Goal: Transaction & Acquisition: Purchase product/service

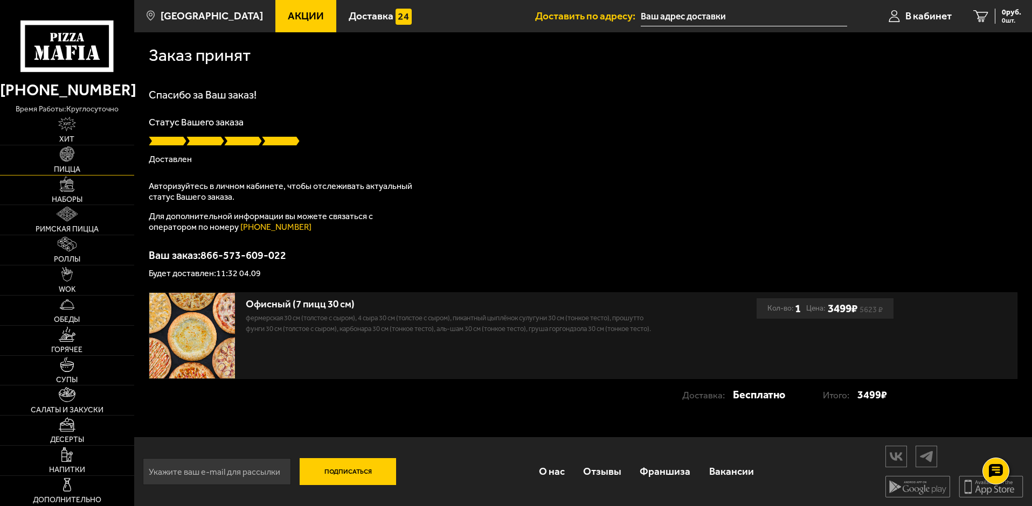
click at [70, 169] on span "Пицца" at bounding box center [67, 170] width 26 height 8
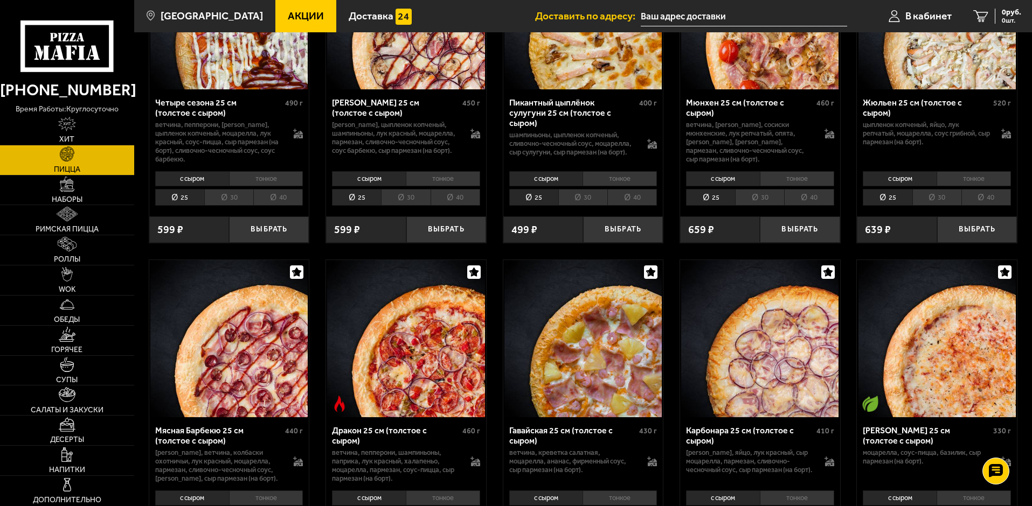
scroll to position [1832, 0]
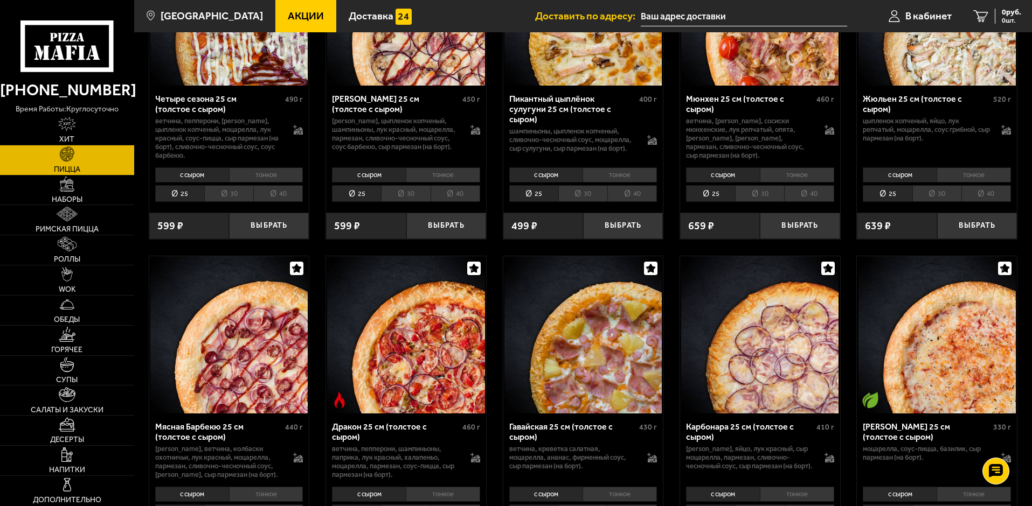
click at [874, 285] on img at bounding box center [936, 334] width 157 height 157
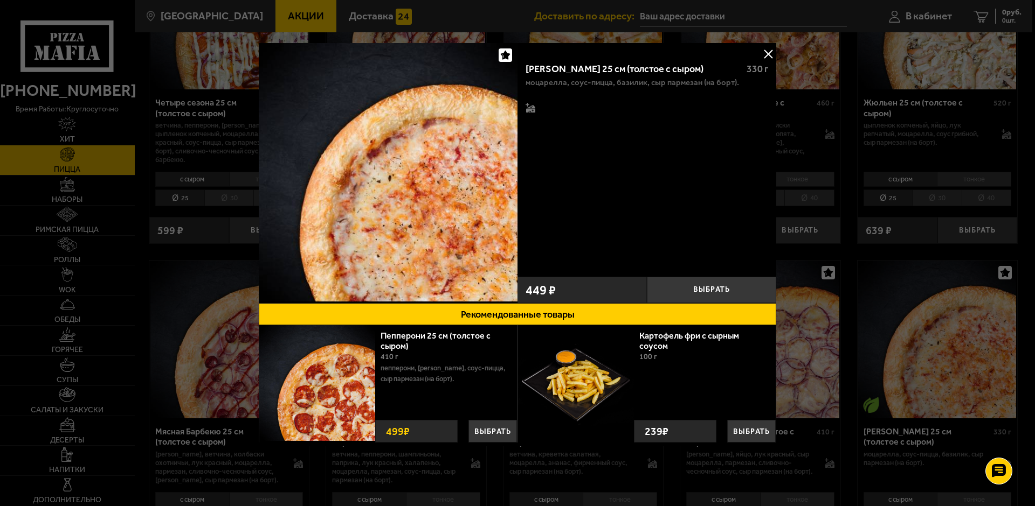
click at [765, 53] on button at bounding box center [768, 54] width 16 height 16
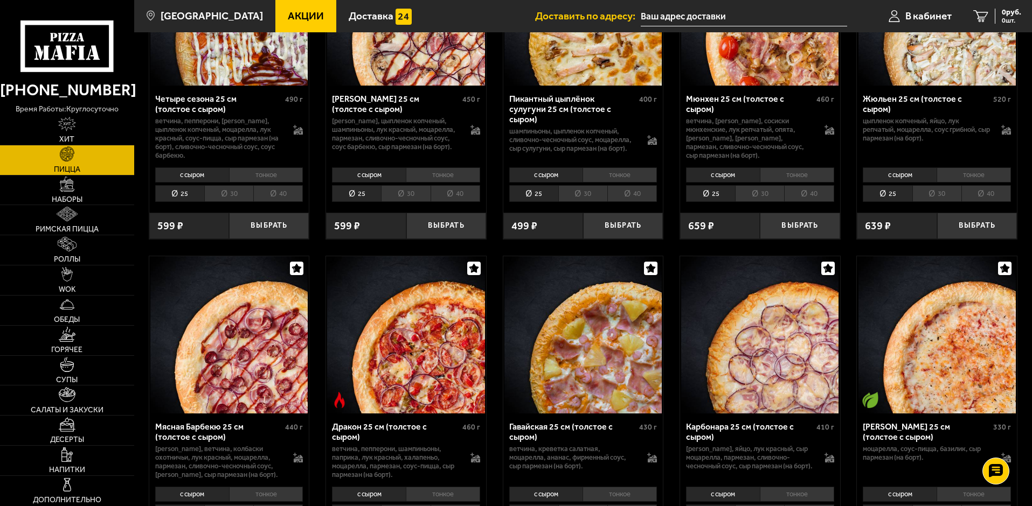
click at [697, 288] on img at bounding box center [759, 334] width 157 height 157
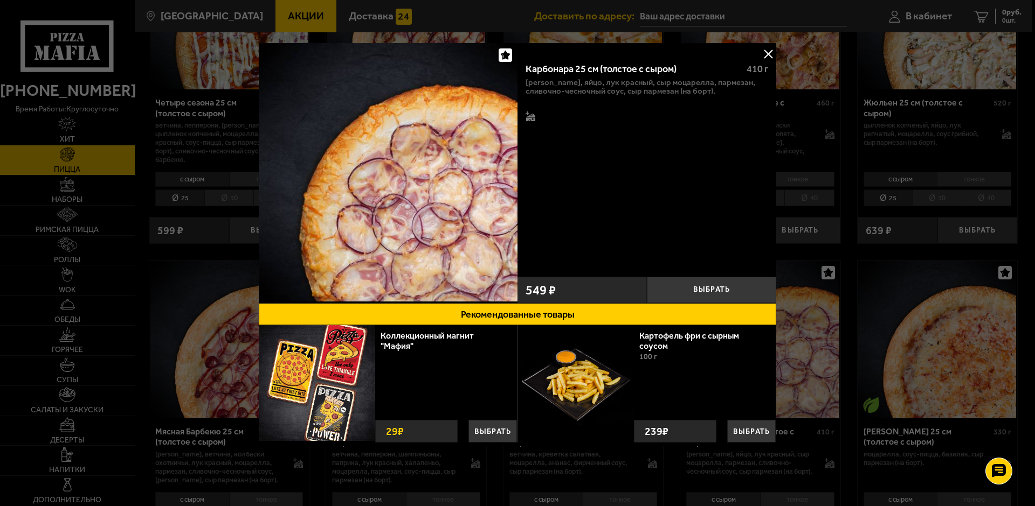
click at [769, 52] on button at bounding box center [768, 54] width 16 height 16
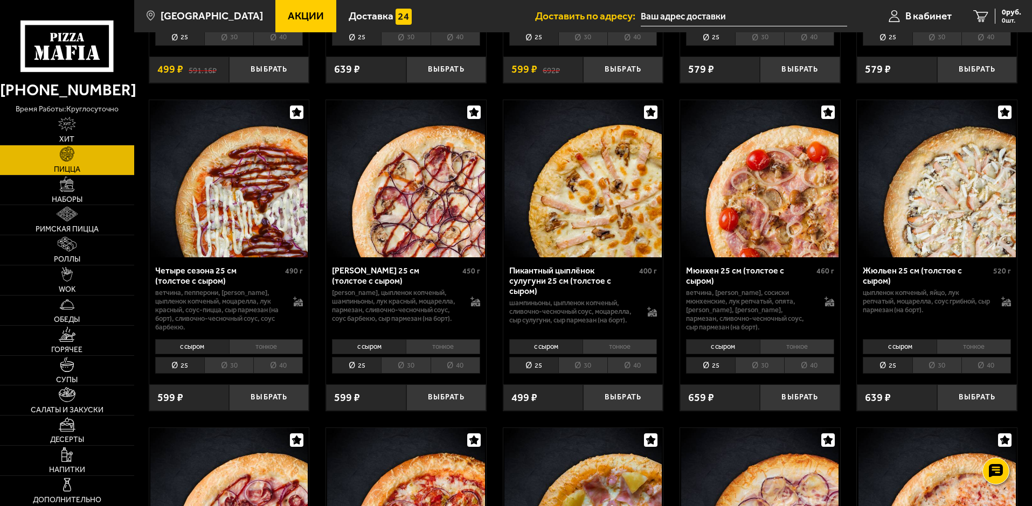
scroll to position [1509, 0]
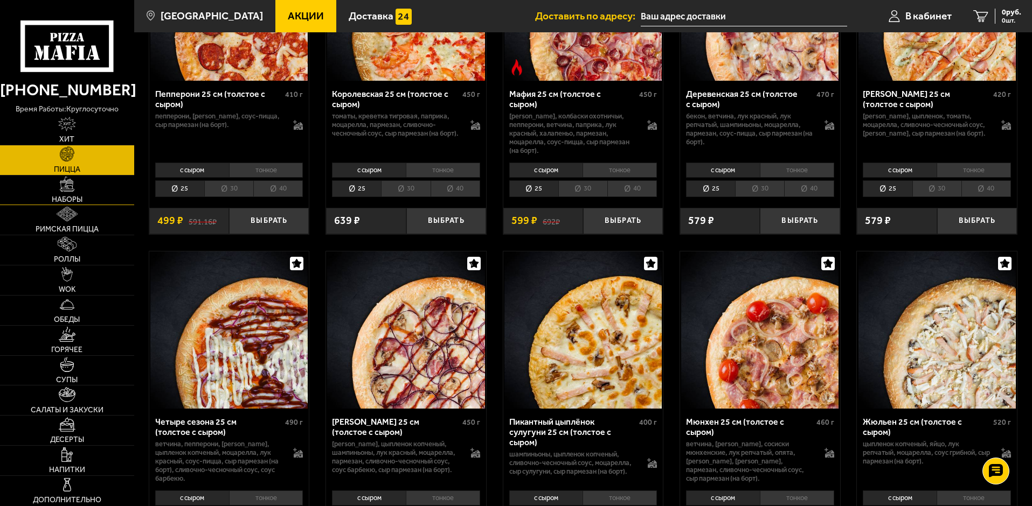
click at [72, 199] on span "Наборы" at bounding box center [67, 200] width 31 height 8
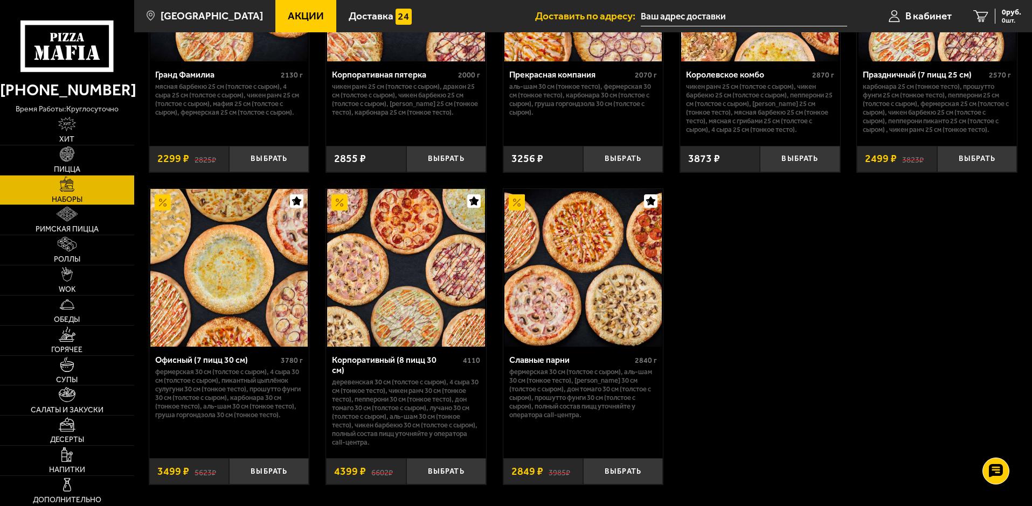
scroll to position [1616, 0]
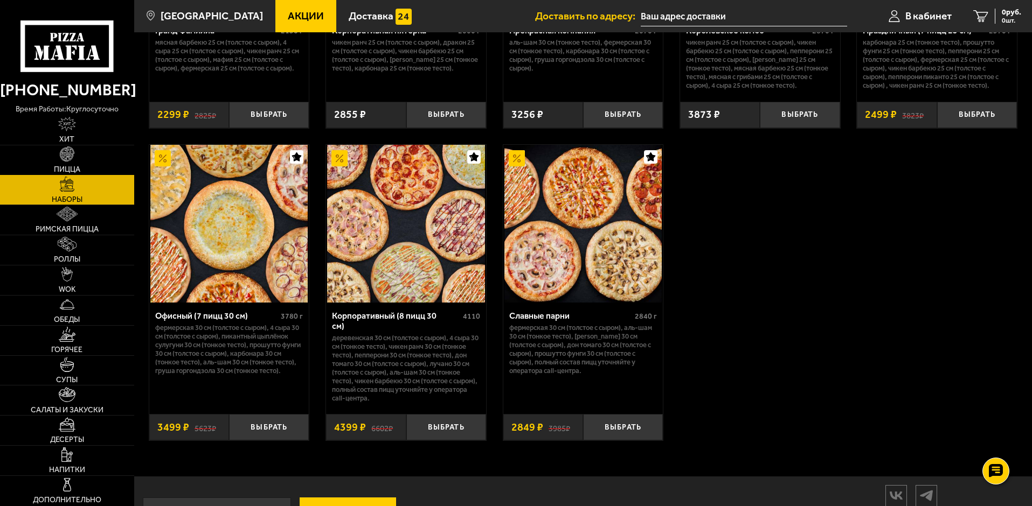
click at [68, 172] on span "Пицца" at bounding box center [67, 170] width 26 height 8
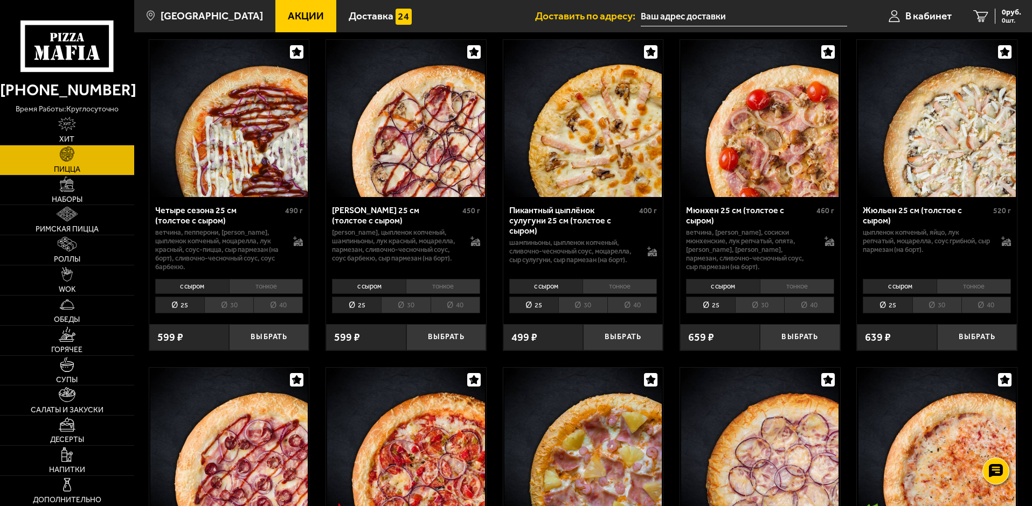
scroll to position [1832, 0]
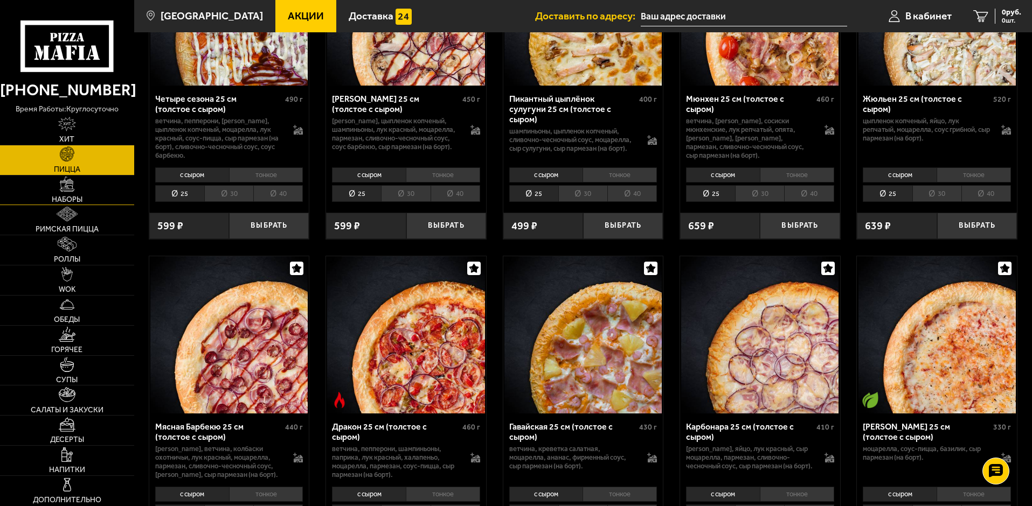
click at [74, 197] on span "Наборы" at bounding box center [67, 200] width 31 height 8
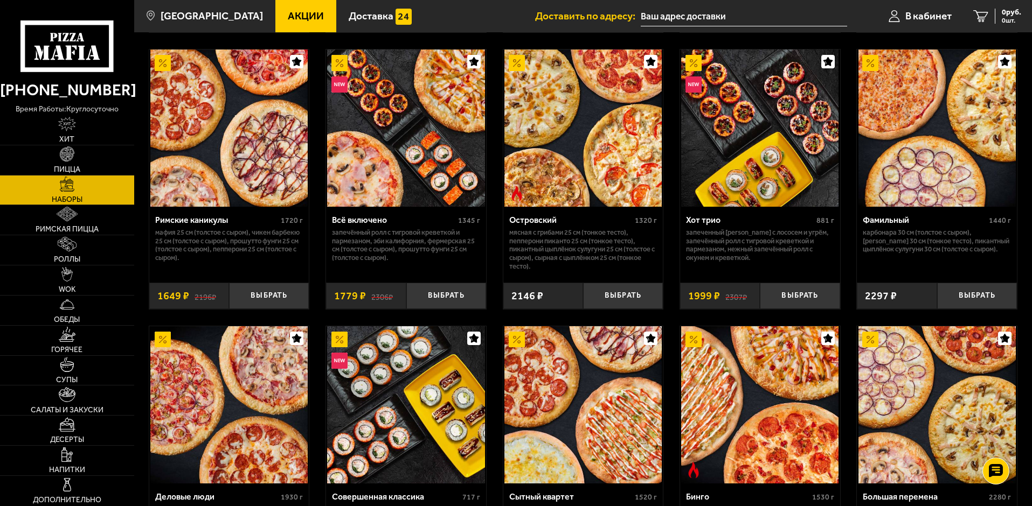
scroll to position [862, 0]
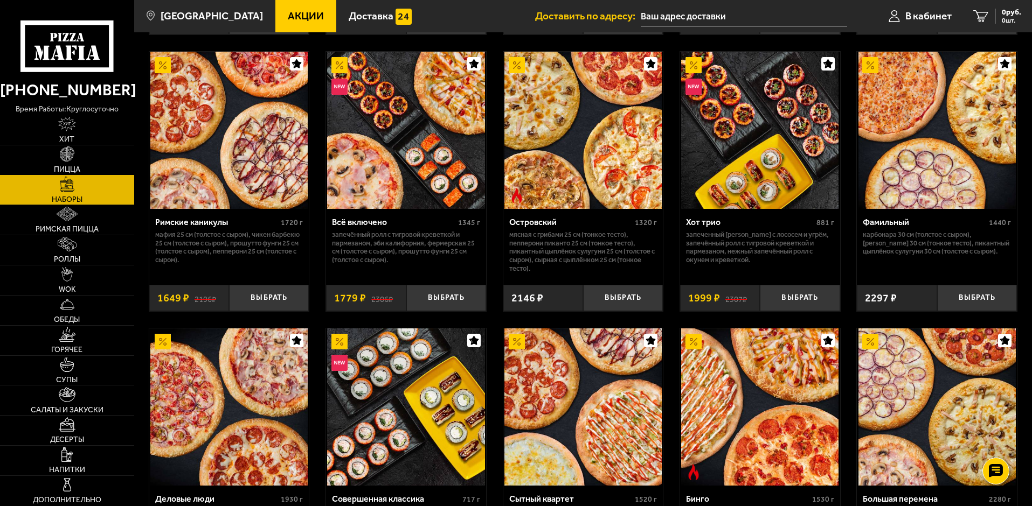
click at [72, 167] on span "Пицца" at bounding box center [67, 170] width 26 height 8
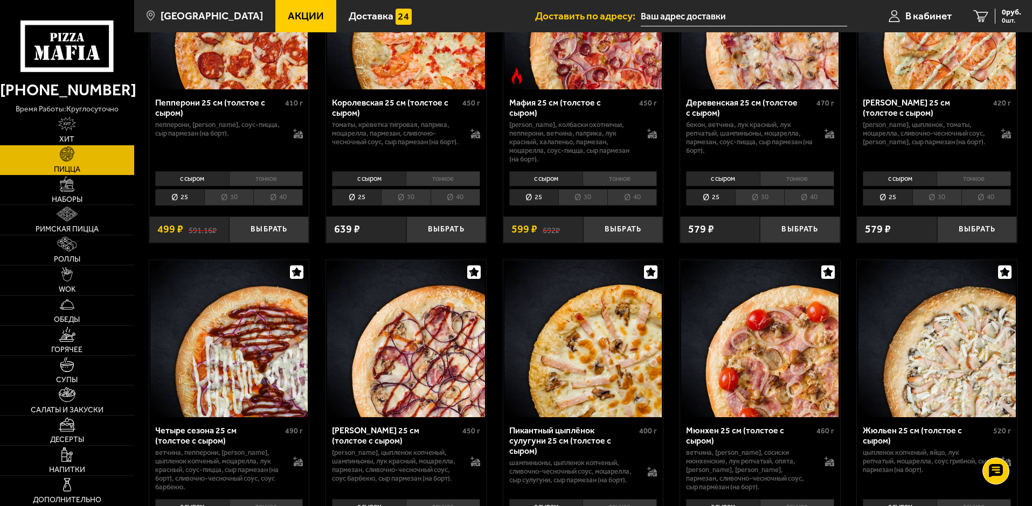
scroll to position [1509, 0]
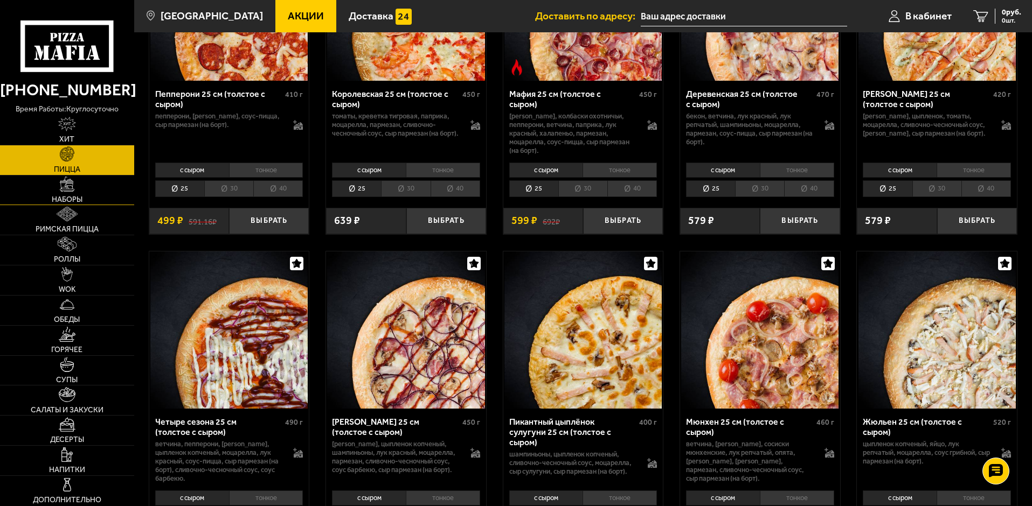
click at [66, 198] on span "Наборы" at bounding box center [67, 200] width 31 height 8
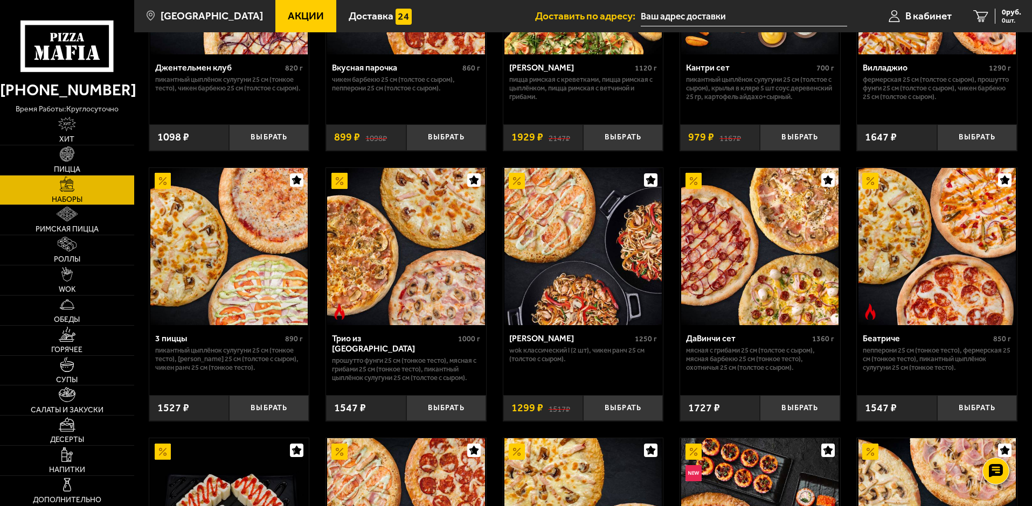
scroll to position [216, 0]
